Goal: Transaction & Acquisition: Book appointment/travel/reservation

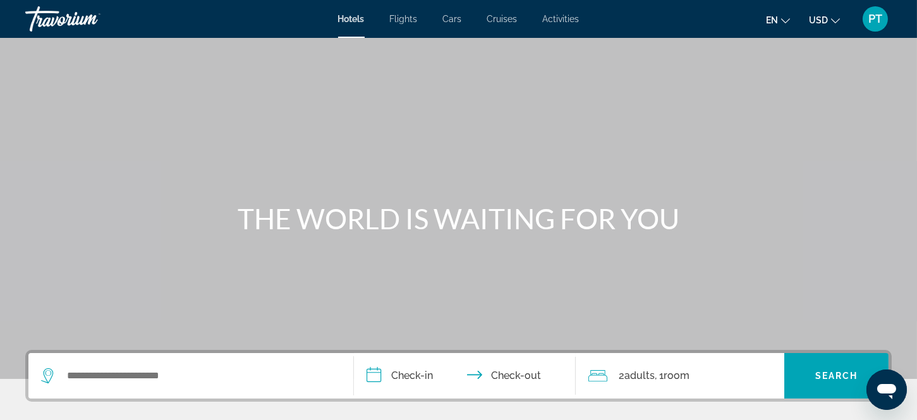
click at [406, 17] on span "Flights" at bounding box center [404, 19] width 28 height 10
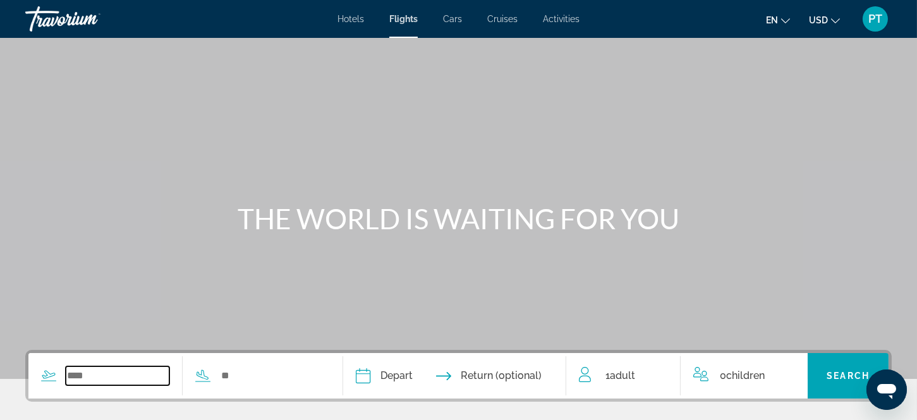
click at [131, 383] on input "Search widget" at bounding box center [118, 375] width 104 height 19
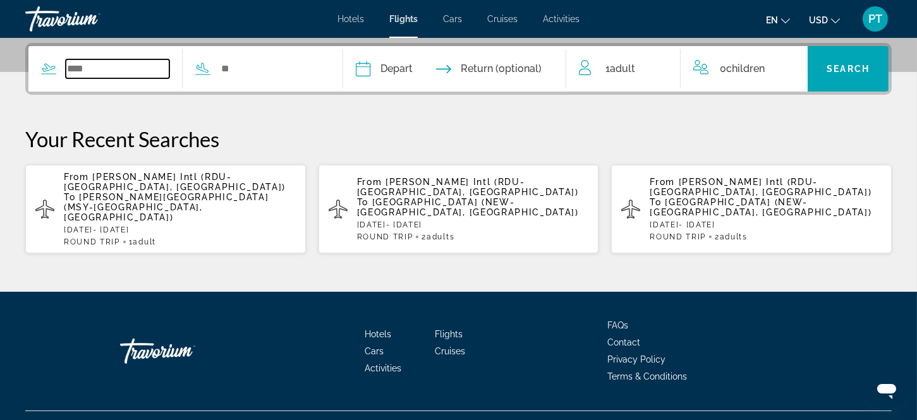
scroll to position [308, 0]
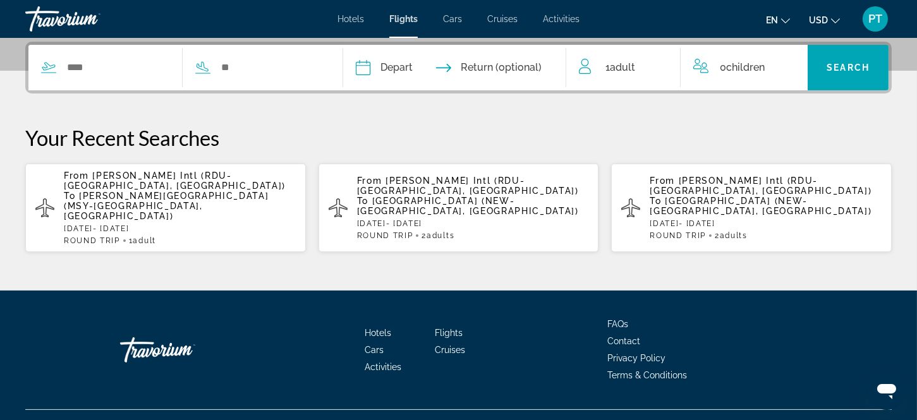
click at [185, 191] on p "From [PERSON_NAME] Intl ([GEOGRAPHIC_DATA]-[GEOGRAPHIC_DATA], [GEOGRAPHIC_DATA]…" at bounding box center [180, 196] width 232 height 51
